Goal: Ask a question

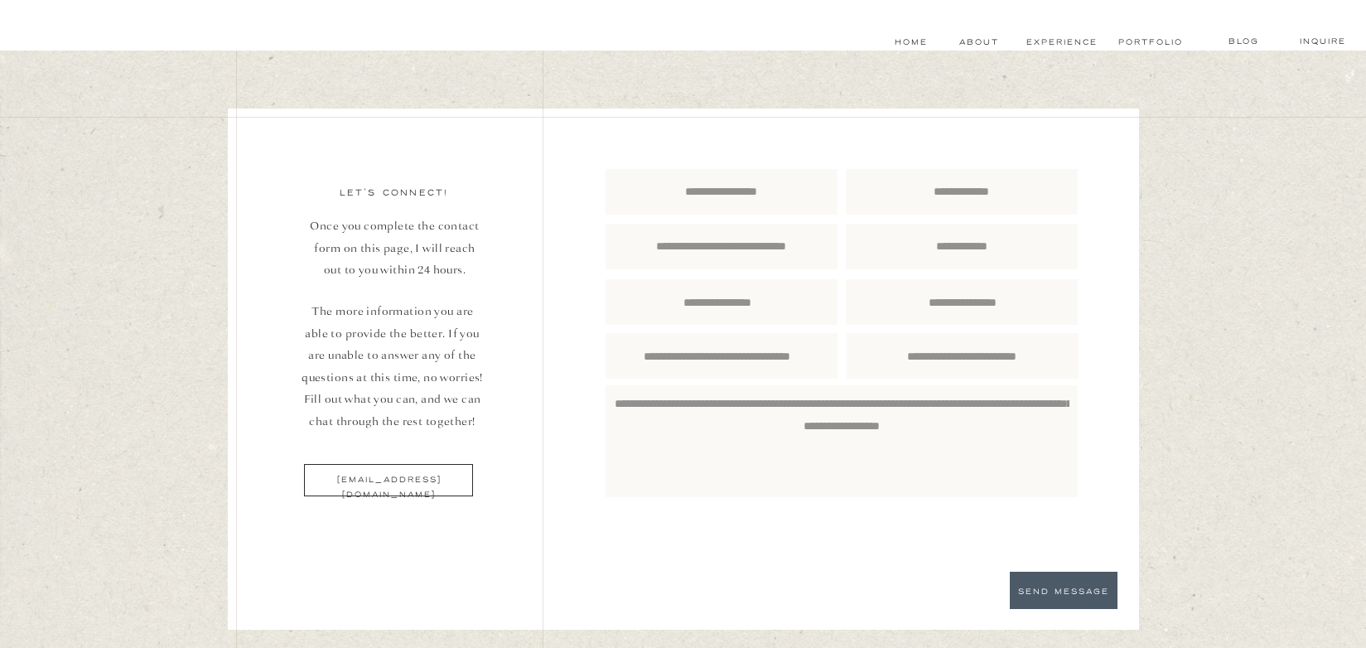
click at [1066, 293] on textarea at bounding box center [962, 301] width 232 height 21
drag, startPoint x: 1059, startPoint y: 337, endPoint x: 1053, endPoint y: 346, distance: 10.8
click at [1057, 340] on div at bounding box center [962, 356] width 232 height 46
drag, startPoint x: 919, startPoint y: 460, endPoint x: 1079, endPoint y: 623, distance: 228.4
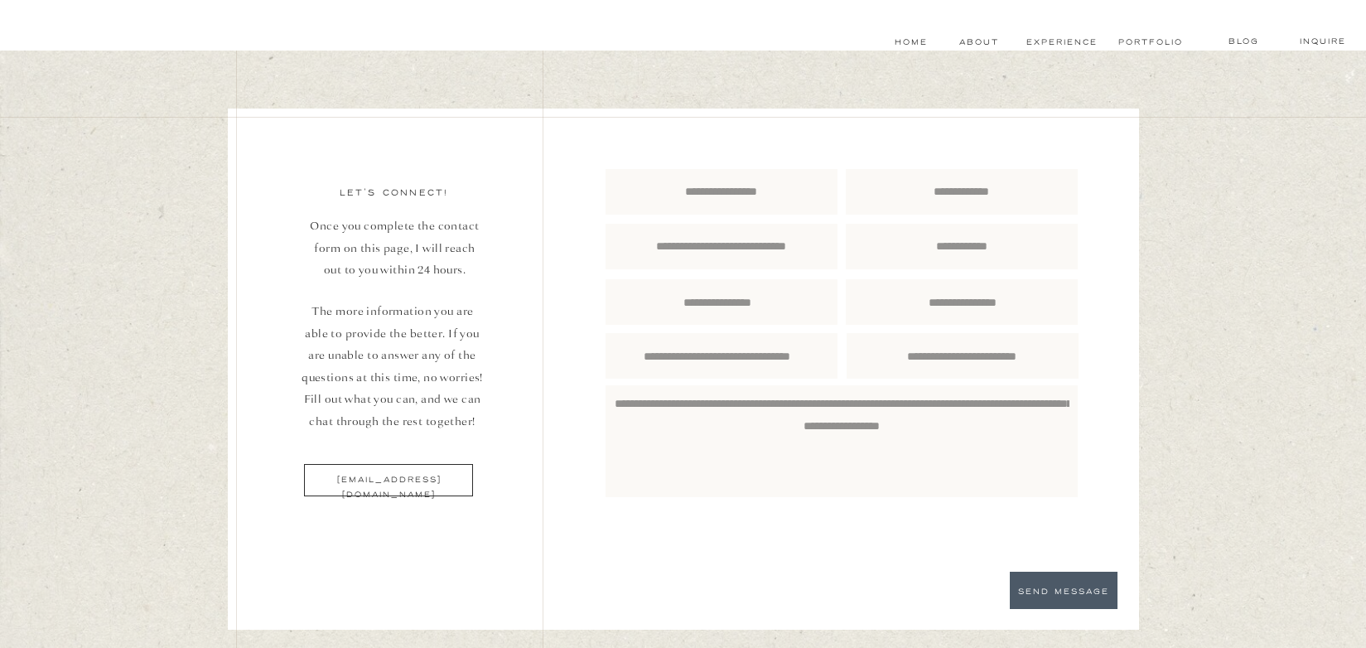
click at [1054, 589] on p "SEND MESSAGE" at bounding box center [1063, 590] width 108 height 11
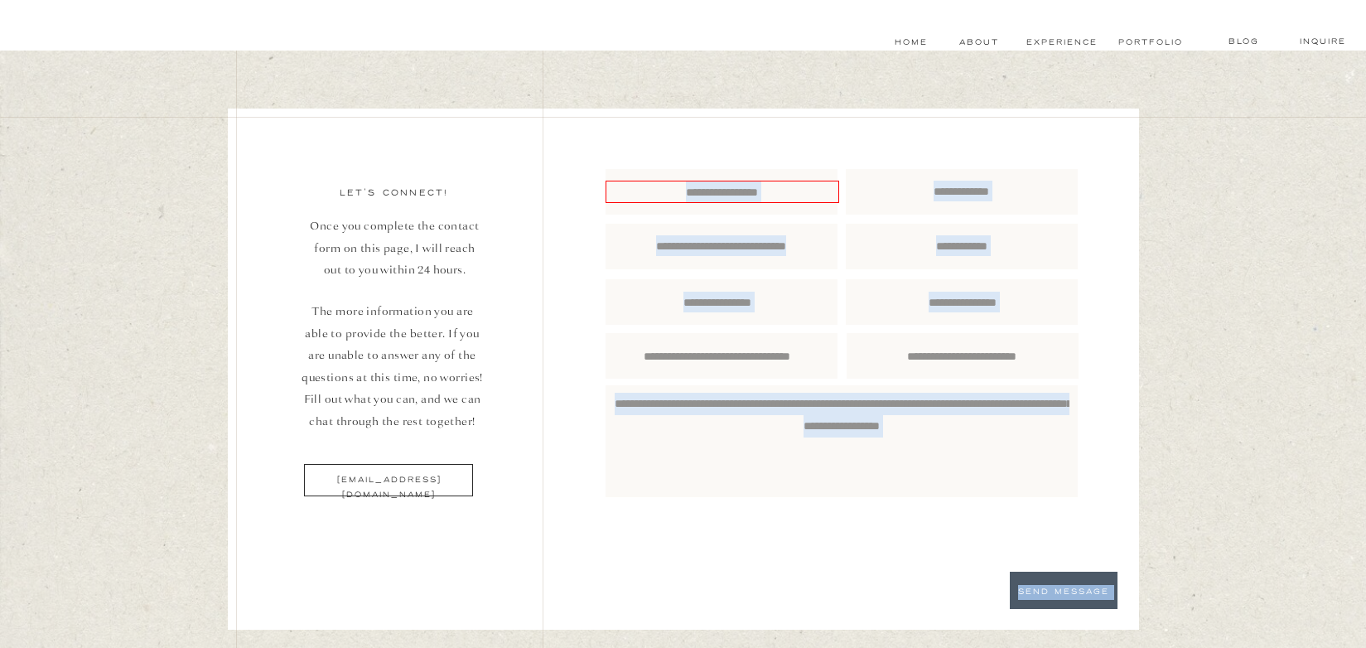
drag, startPoint x: 865, startPoint y: 289, endPoint x: 1012, endPoint y: 599, distance: 342.6
click at [1012, 599] on div "SEND MESSAGE" at bounding box center [683, 366] width 994 height 630
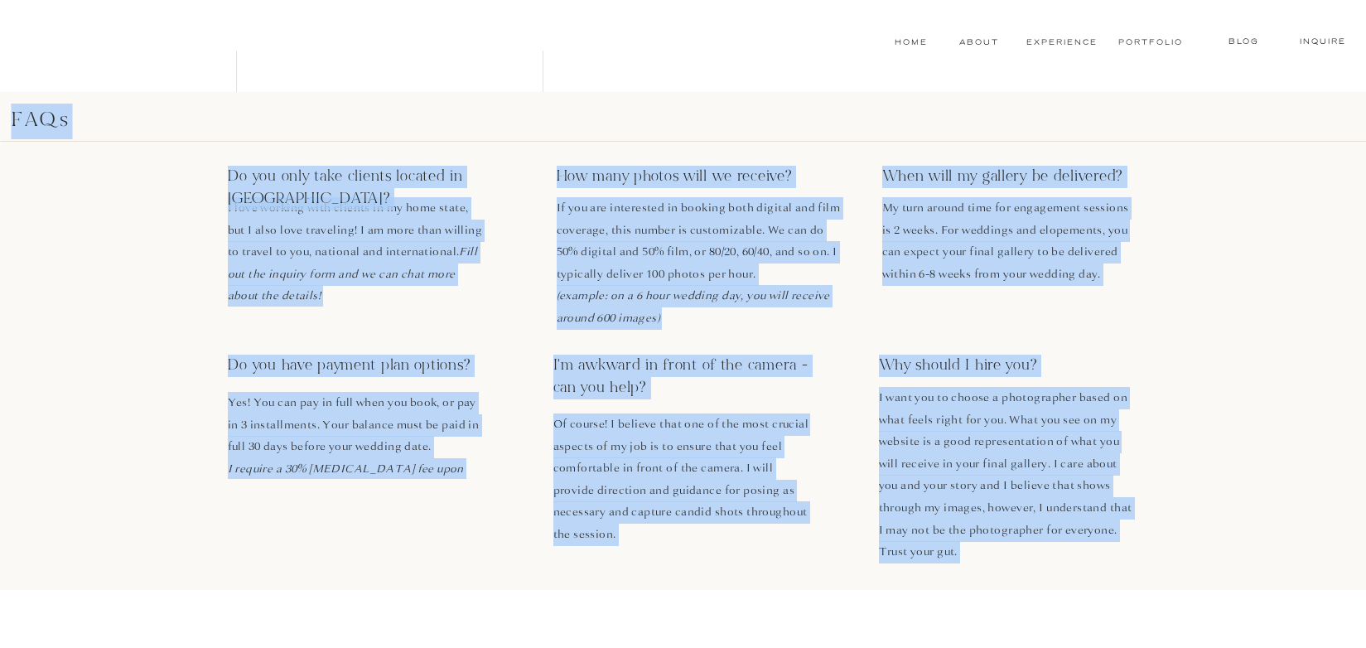
drag, startPoint x: 995, startPoint y: 648, endPoint x: 1014, endPoint y: 685, distance: 40.7
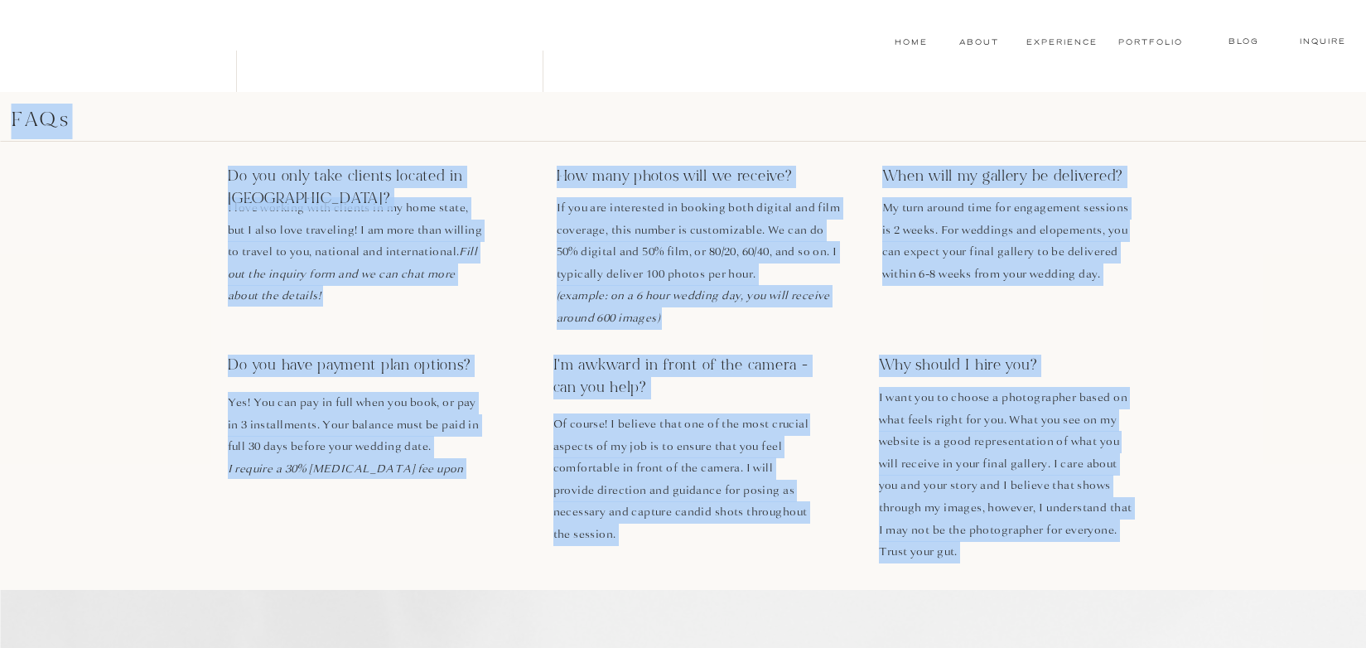
click at [1014, 647] on html "Inquire blog Portfolio experience About Home inquire blog Portfolio experience …" at bounding box center [683, 220] width 1366 height 1618
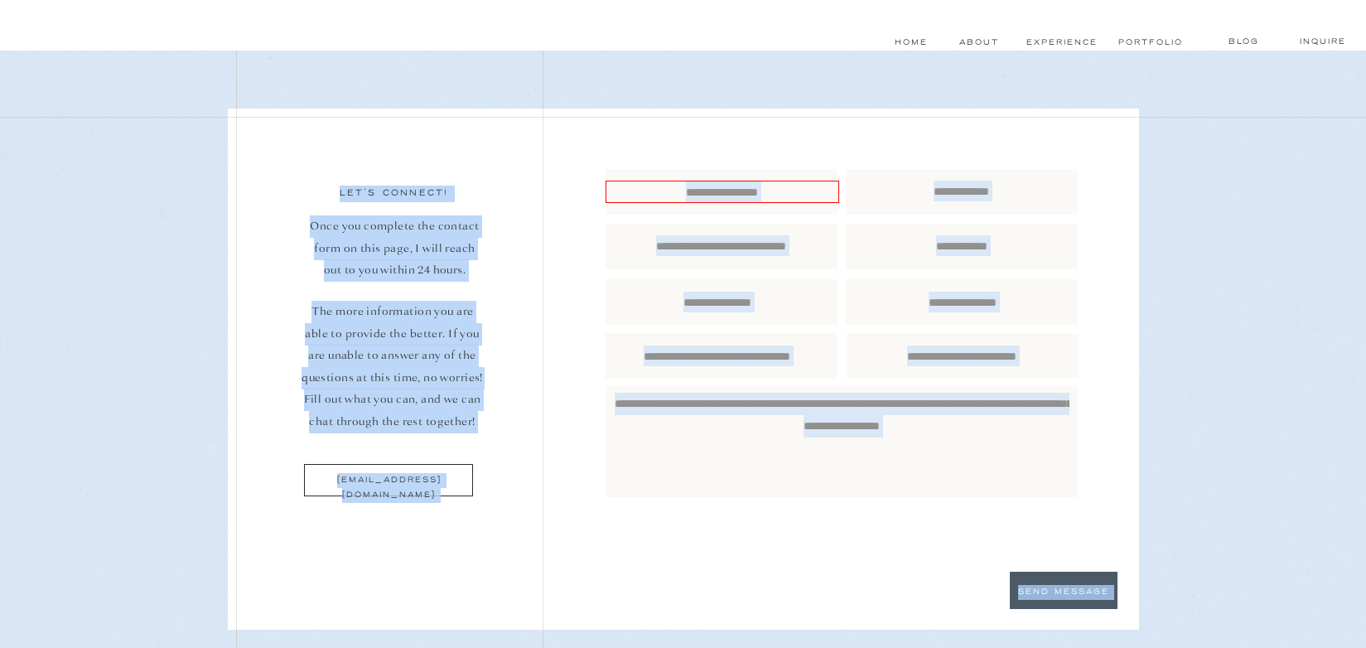
drag, startPoint x: 335, startPoint y: 17, endPoint x: 166, endPoint y: -80, distance: 195.9
